Goal: Task Accomplishment & Management: Manage account settings

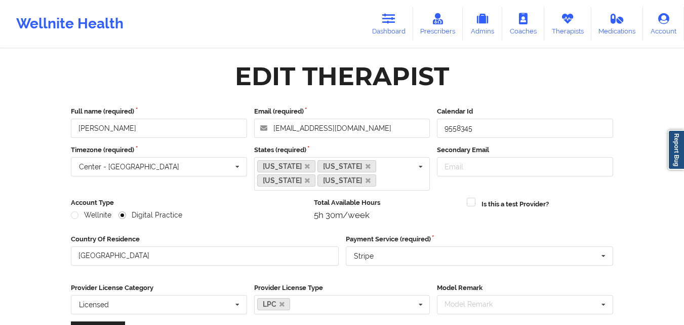
click at [96, 70] on div "Edit Therapist" at bounding box center [342, 76] width 556 height 32
click at [567, 26] on link "Therapists" at bounding box center [567, 23] width 47 height 33
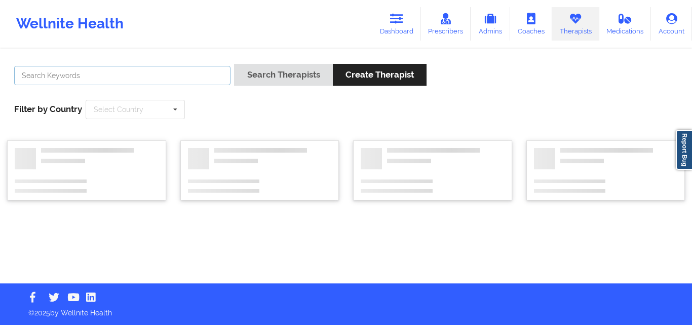
click at [179, 73] on input "text" at bounding box center [122, 75] width 216 height 19
paste input "[PERSON_NAME] Du Toit"
type input "[PERSON_NAME] Du Toit"
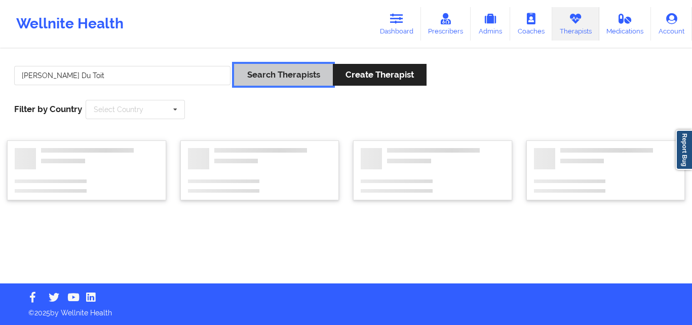
click at [276, 70] on button "Search Therapists" at bounding box center [283, 75] width 98 height 22
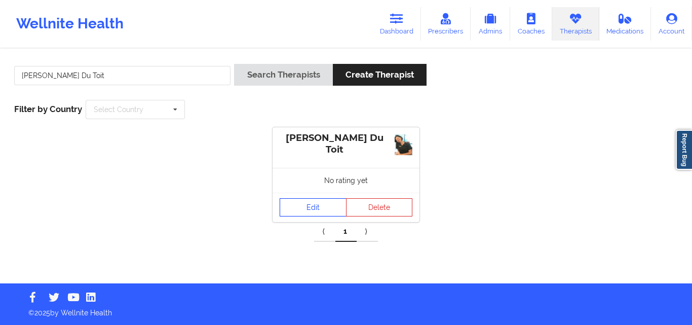
click at [310, 187] on div "[PERSON_NAME] Du Toit No rating yet Edit Delete" at bounding box center [345, 174] width 147 height 95
click at [312, 200] on link "Edit" at bounding box center [312, 207] width 67 height 18
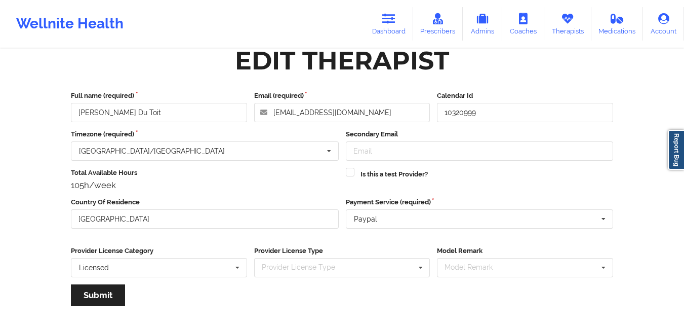
scroll to position [20, 0]
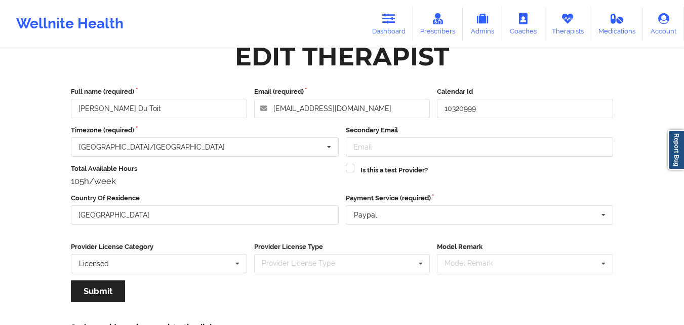
click at [34, 189] on div "Wellnite Health Dashboard Prescribers Admins Coaches Therapists Medications Acc…" at bounding box center [342, 190] width 684 height 420
